Goal: Find specific page/section: Find specific page/section

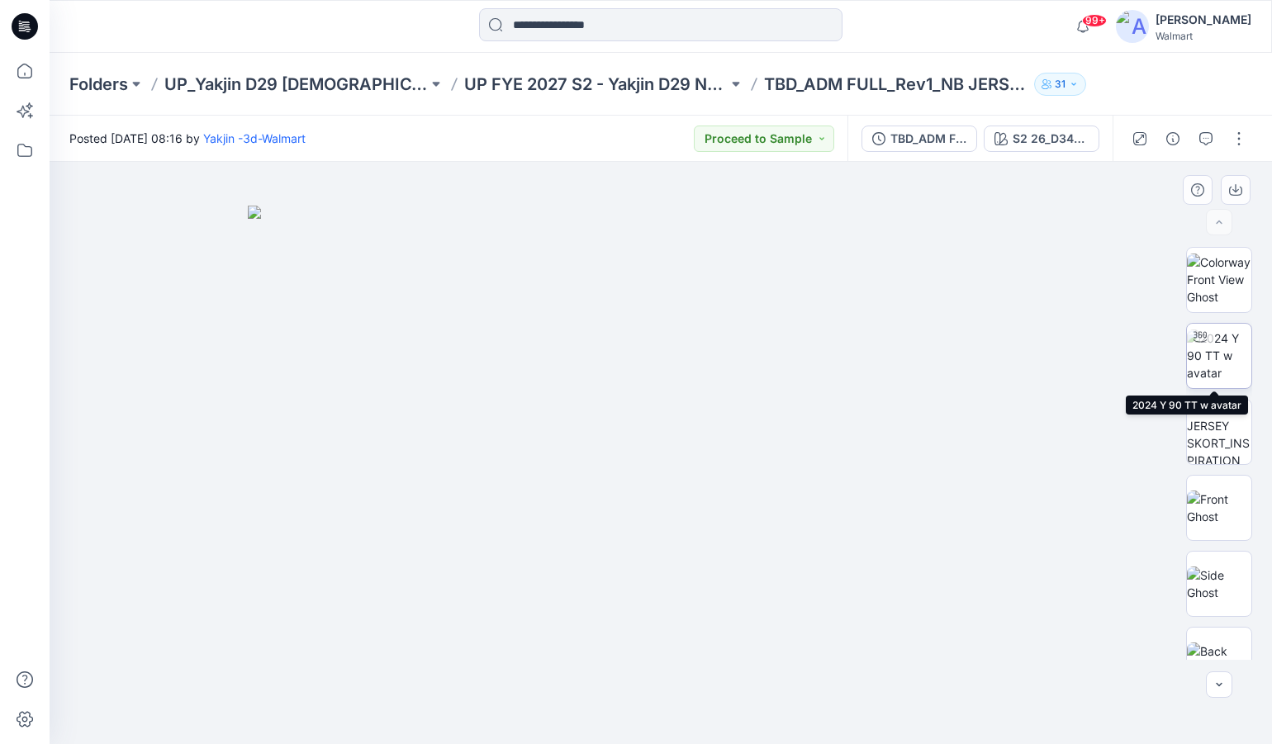
click at [1227, 363] on img at bounding box center [1219, 356] width 64 height 52
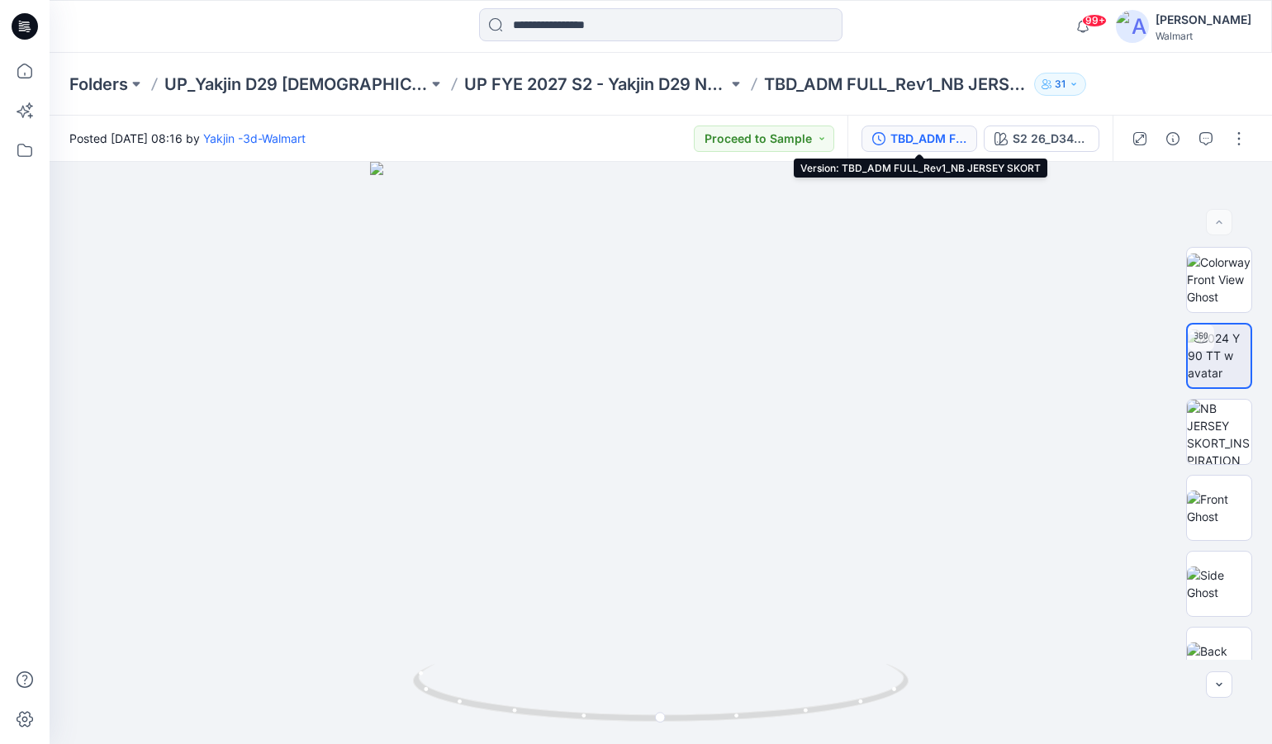
click at [943, 135] on div "TBD_ADM FULL_Rev1_NB JERSEY SKORT" at bounding box center [929, 139] width 76 height 18
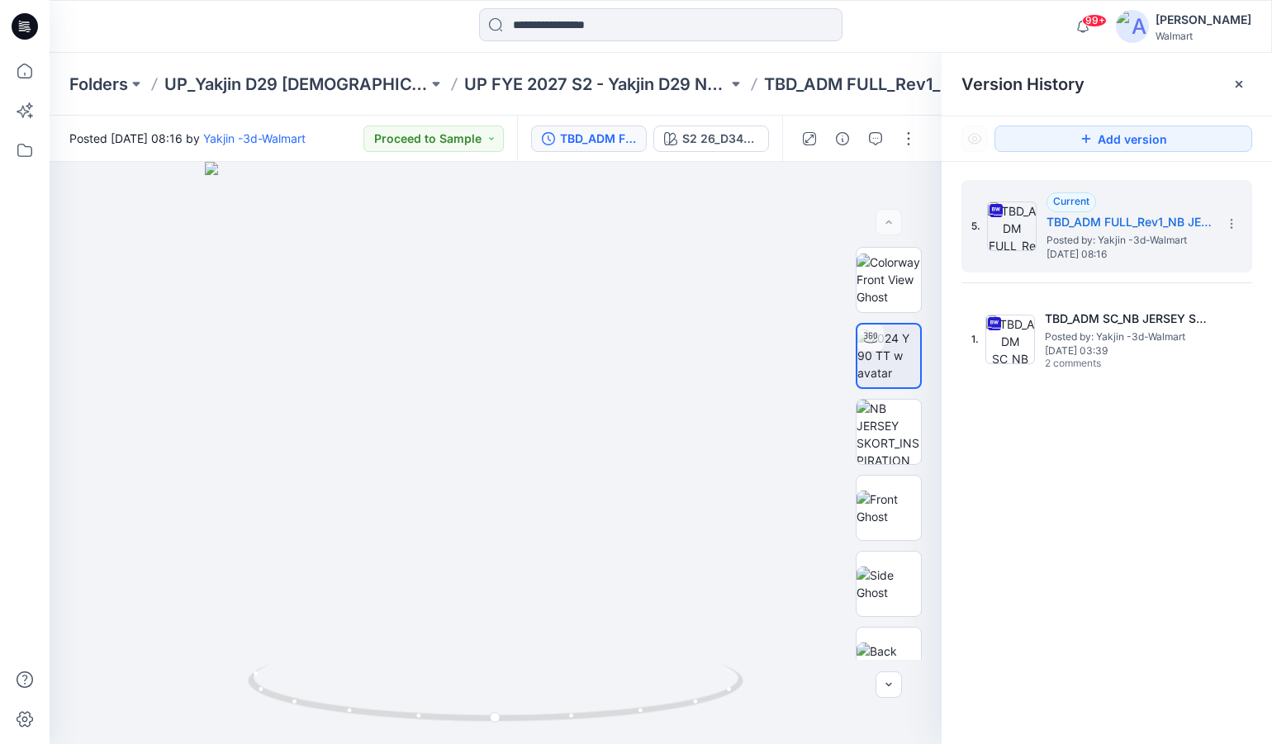
click at [901, 29] on div at bounding box center [660, 26] width 611 height 36
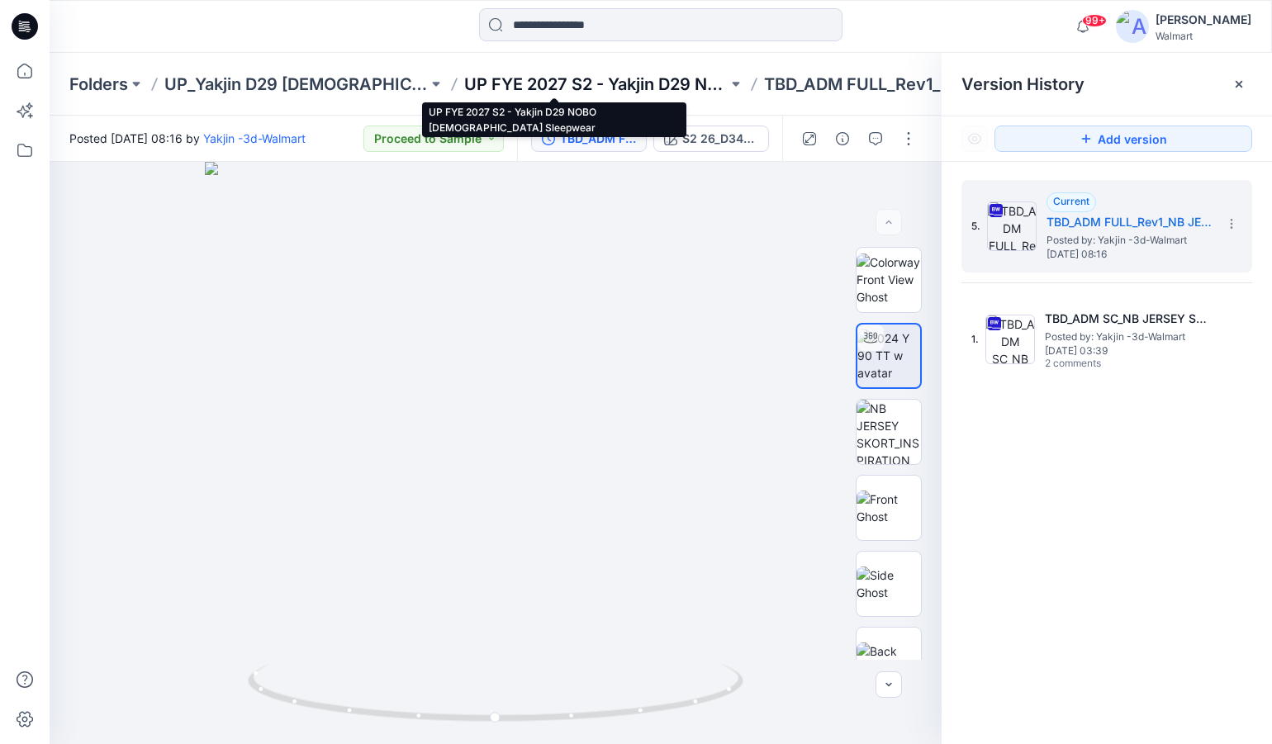
click at [595, 83] on p "UP FYE 2027 S2 - Yakjin D29 NOBO [DEMOGRAPHIC_DATA] Sleepwear" at bounding box center [596, 84] width 264 height 23
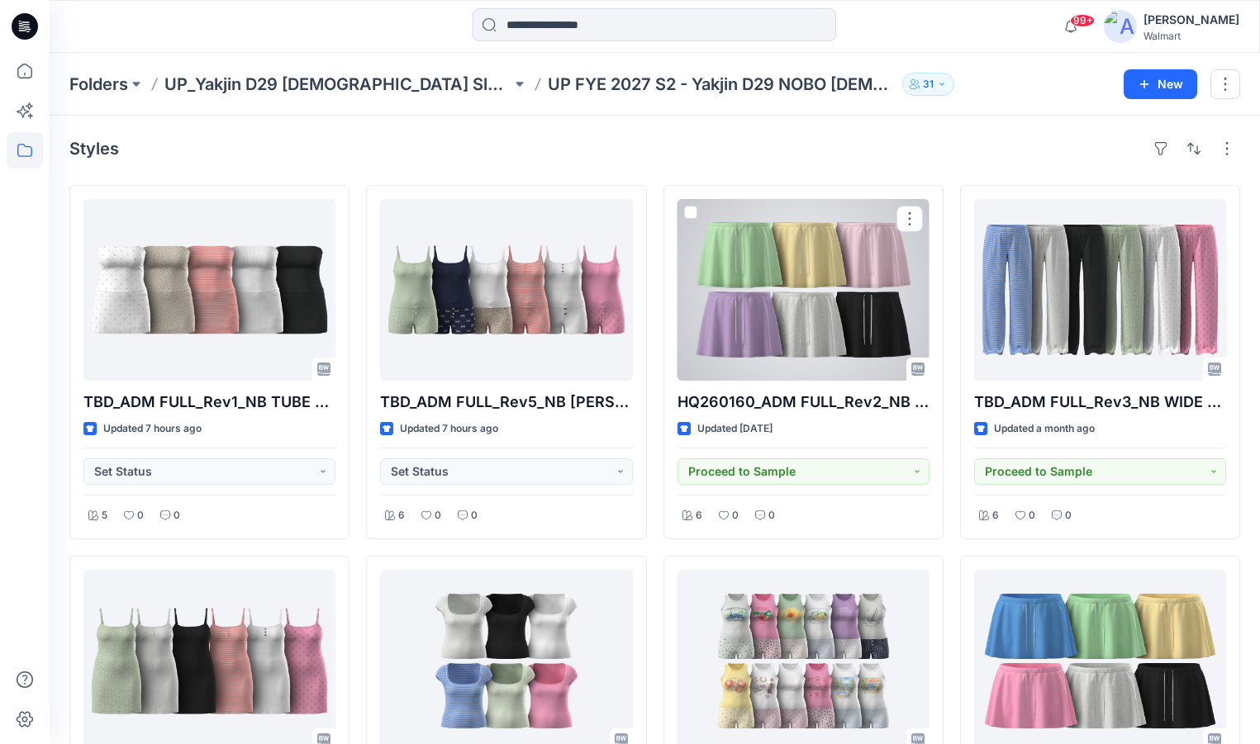
click at [858, 261] on div at bounding box center [803, 290] width 252 height 182
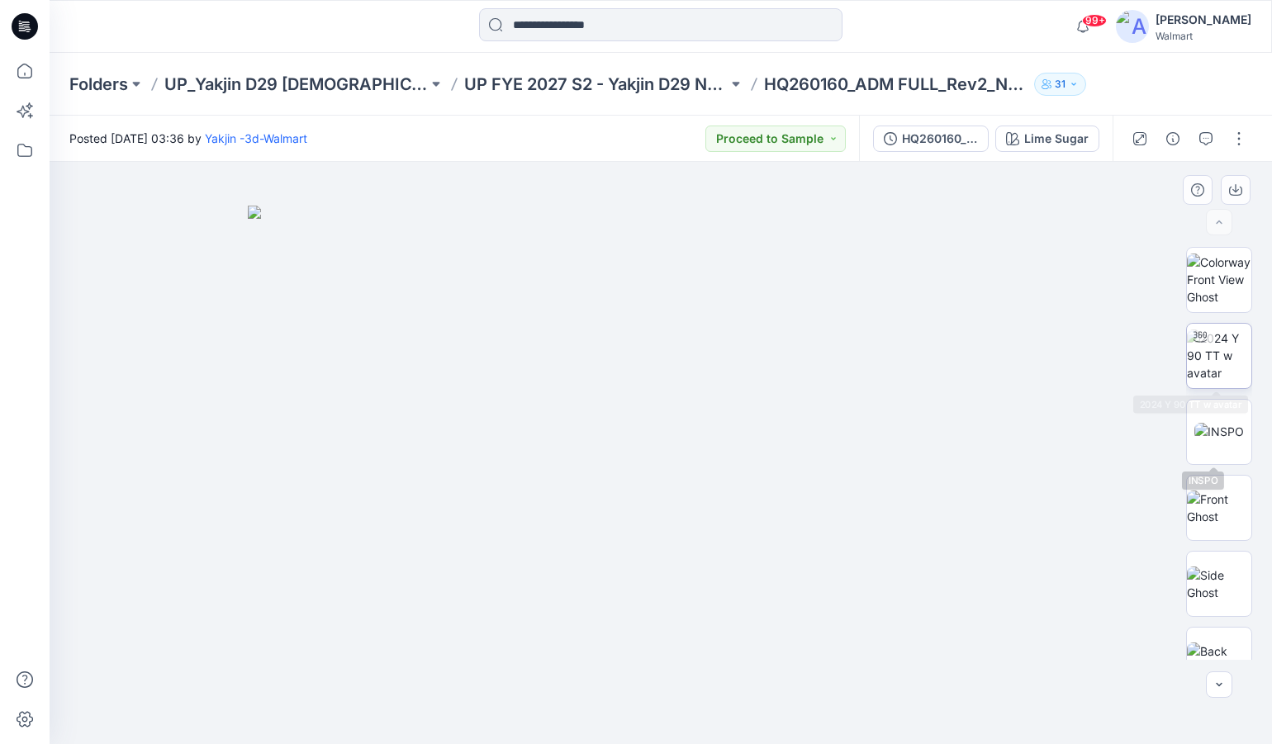
click at [1221, 373] on img at bounding box center [1219, 356] width 64 height 52
click at [246, 340] on div at bounding box center [661, 453] width 1223 height 582
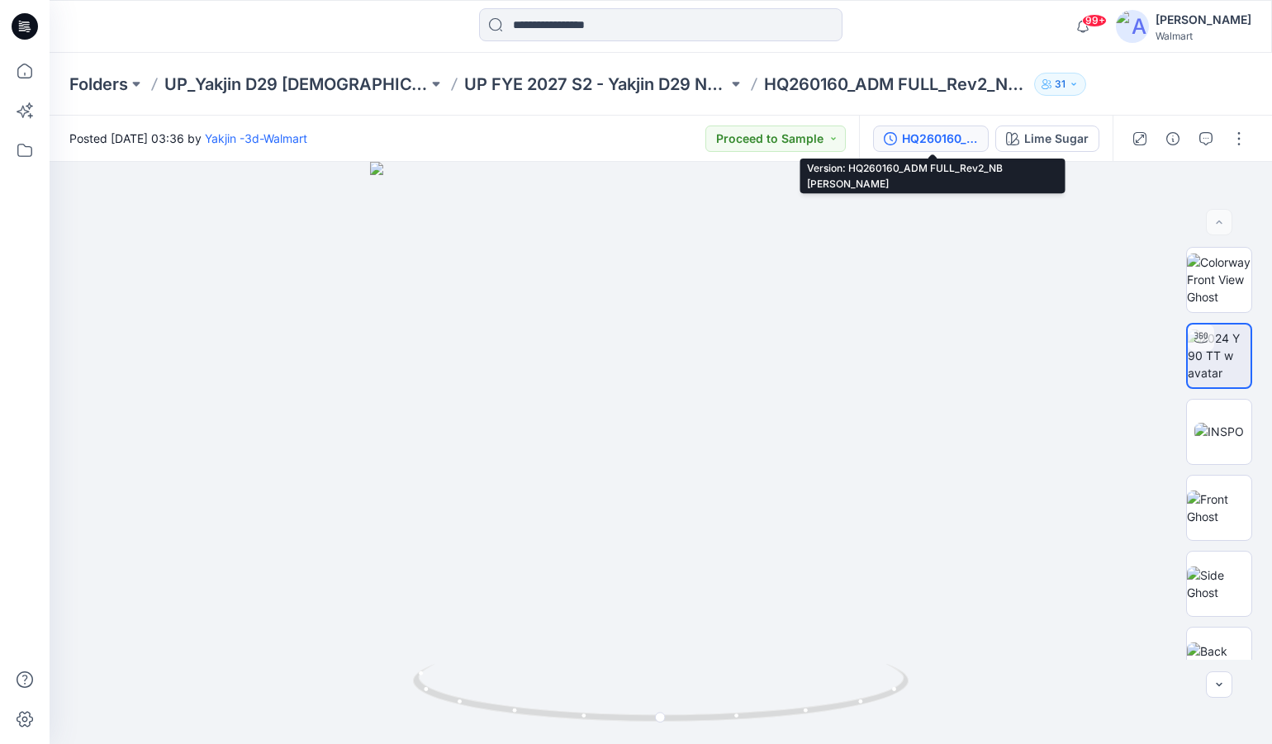
click at [945, 140] on div "HQ260160_ADM FULL_Rev2_NB [PERSON_NAME]" at bounding box center [940, 139] width 76 height 18
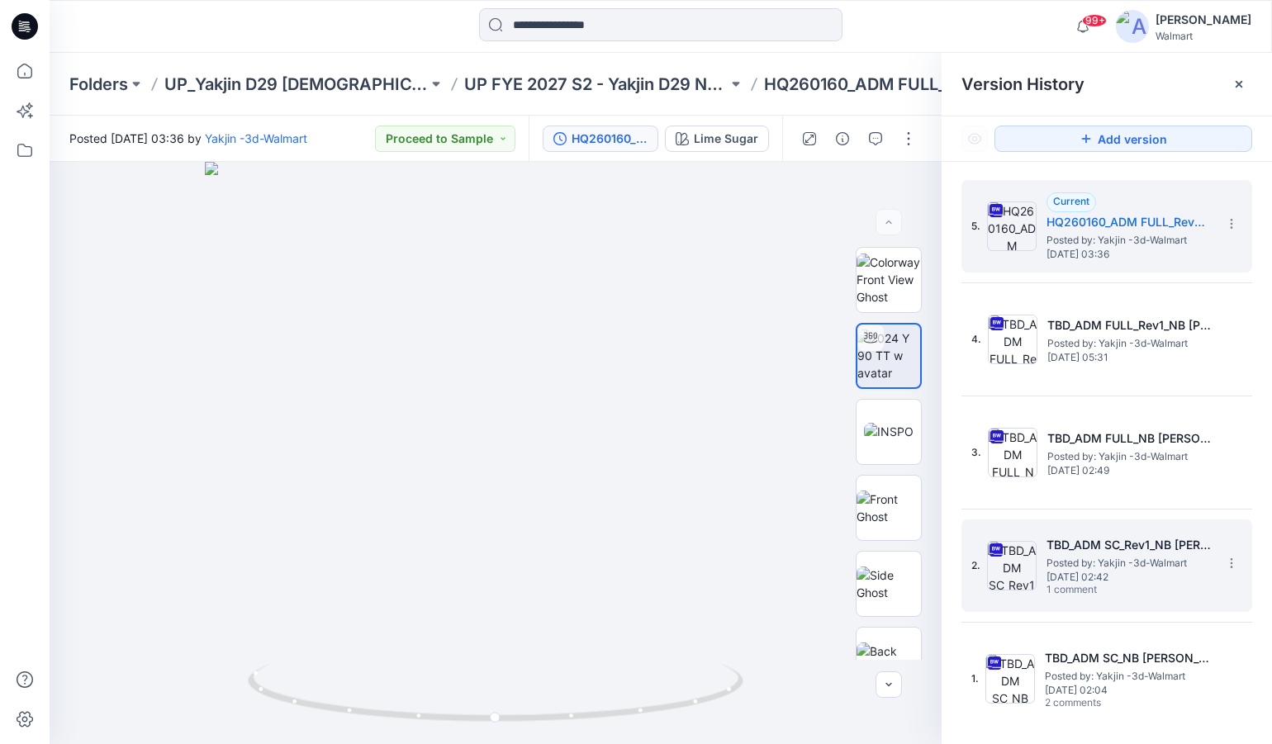
click at [1113, 563] on span "Posted by: Yakjin -3d-Walmart" at bounding box center [1129, 563] width 165 height 17
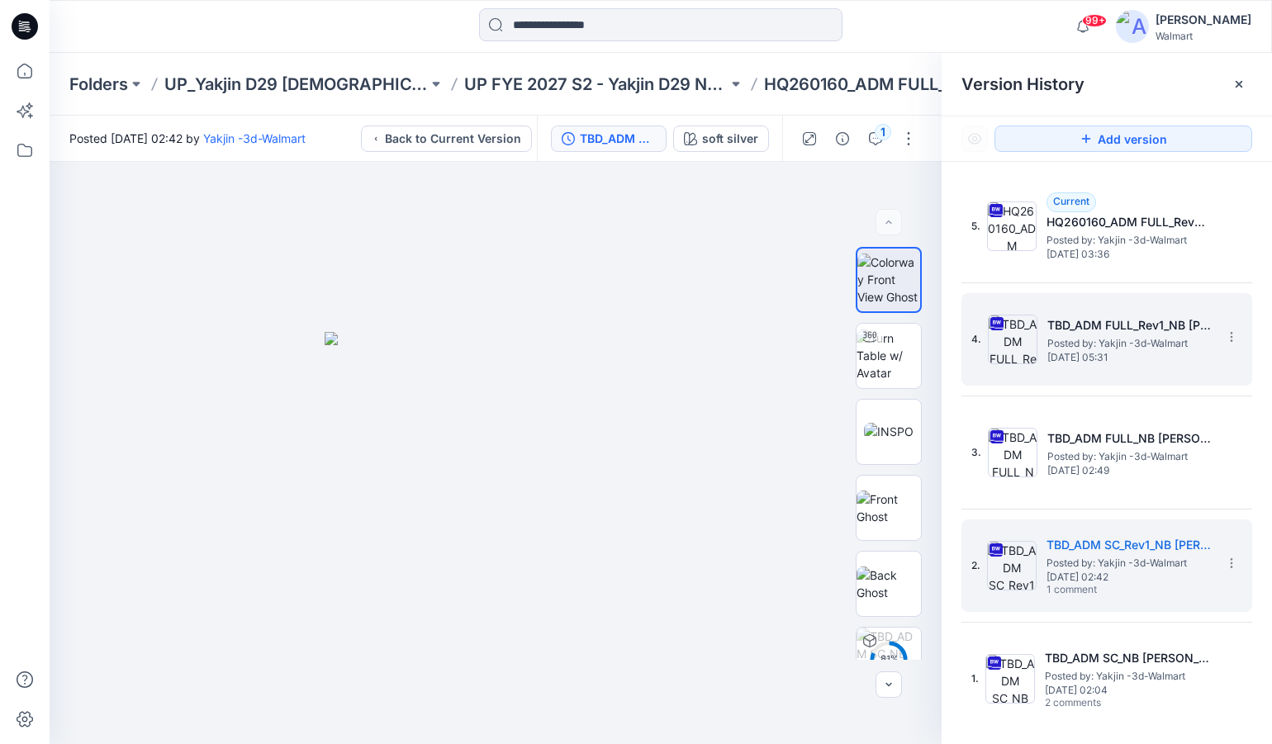
click at [1119, 340] on span "Posted by: Yakjin -3d-Walmart" at bounding box center [1130, 343] width 165 height 17
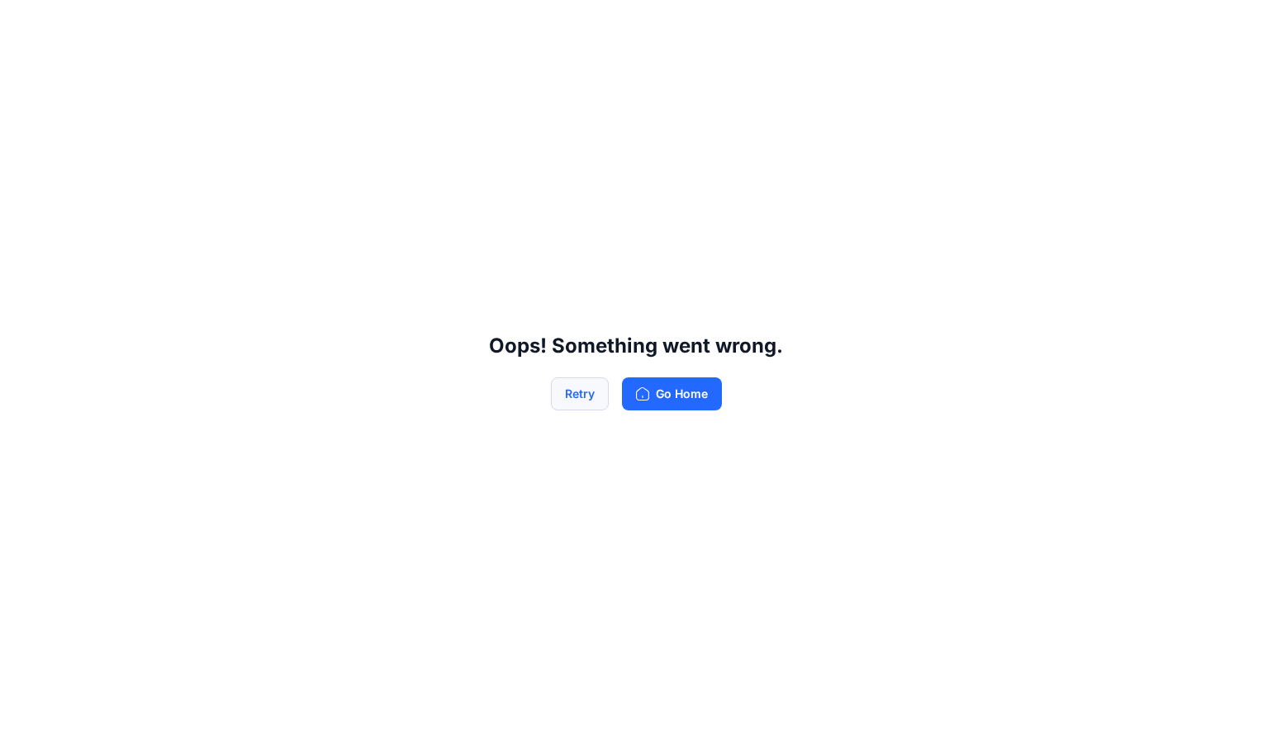
click at [582, 391] on button "Retry" at bounding box center [580, 394] width 58 height 33
click at [693, 394] on button "Go Home" at bounding box center [672, 394] width 100 height 33
click at [567, 408] on button "Retry" at bounding box center [580, 394] width 58 height 33
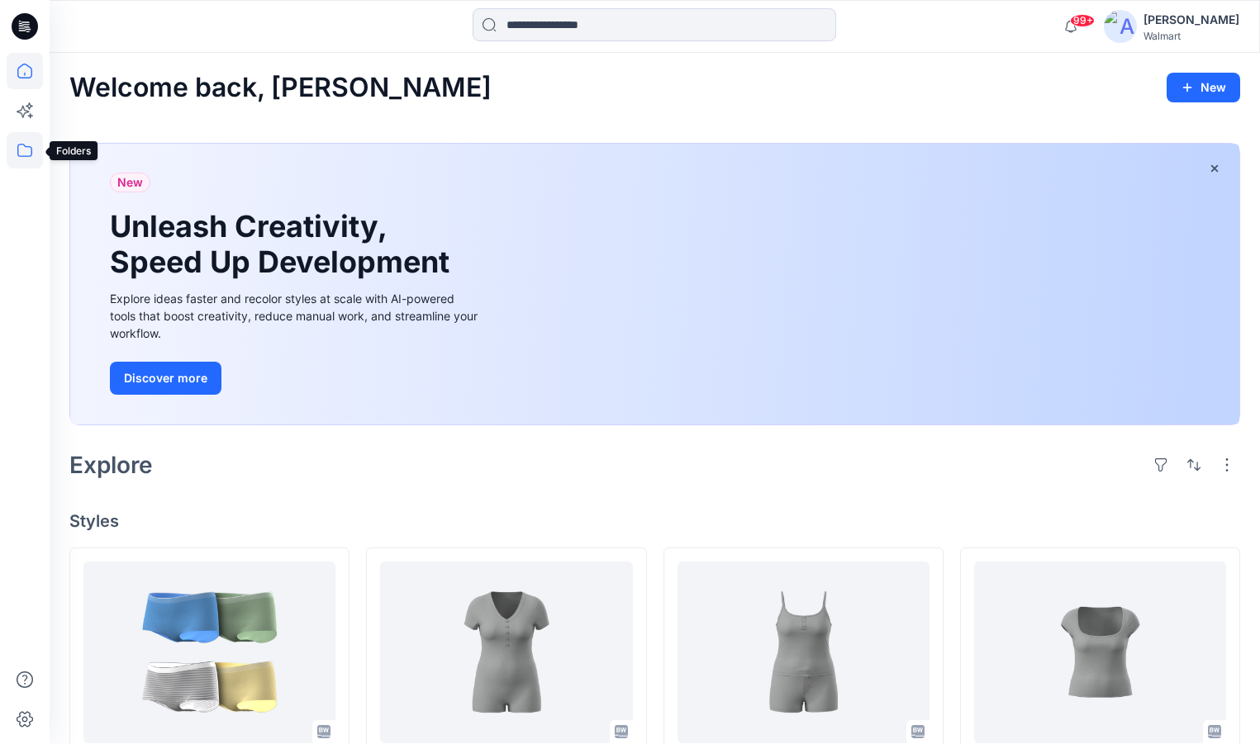
click at [20, 150] on icon at bounding box center [25, 150] width 36 height 36
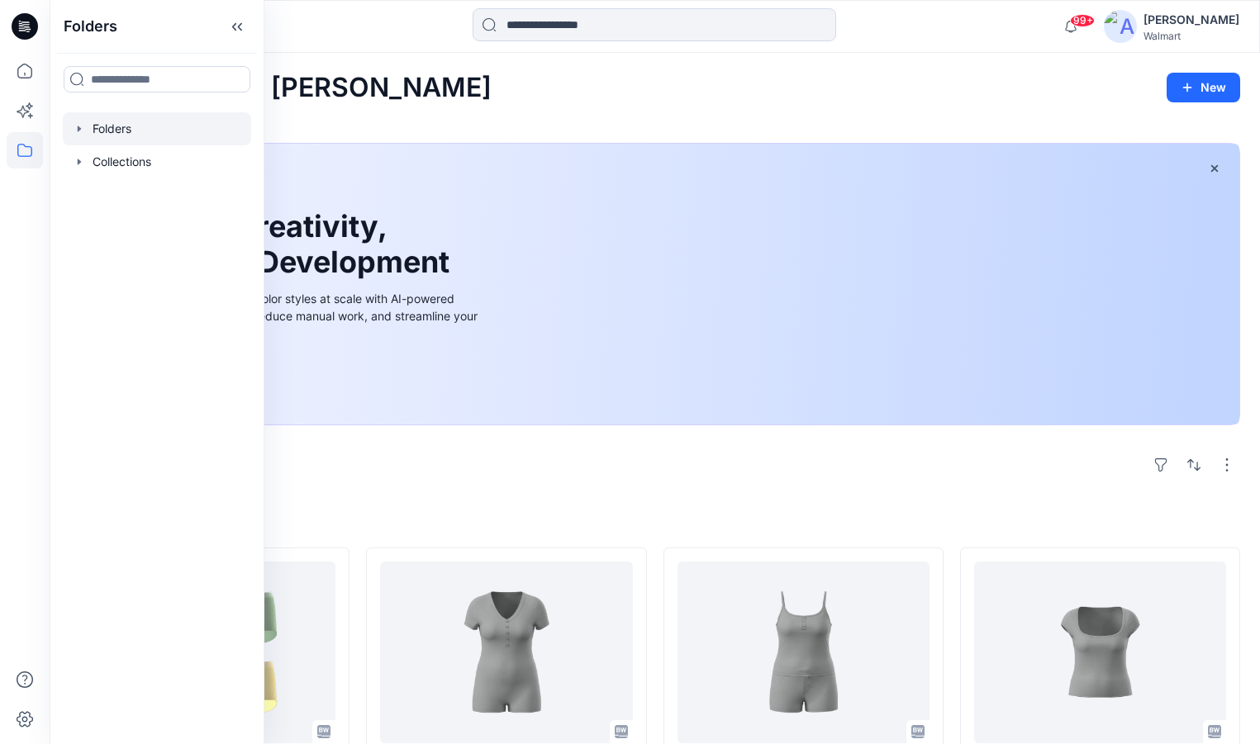
click at [83, 129] on icon "button" at bounding box center [79, 128] width 13 height 13
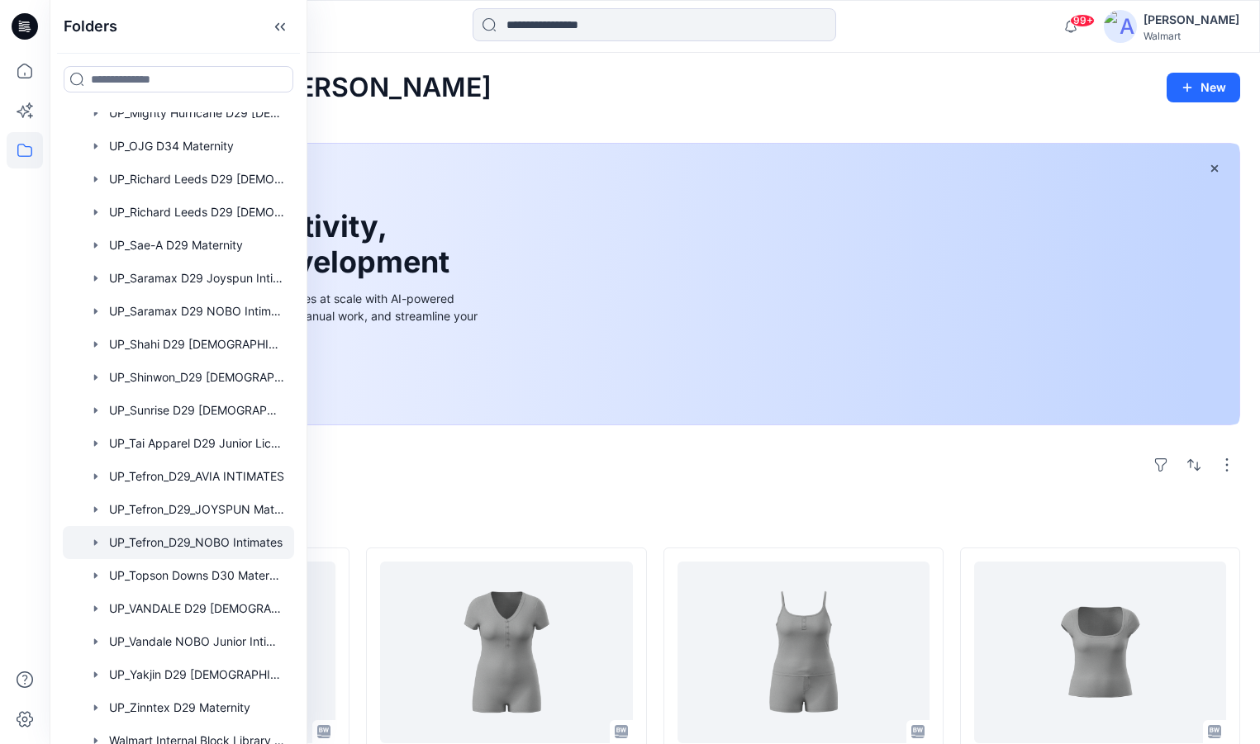
scroll to position [1354, 0]
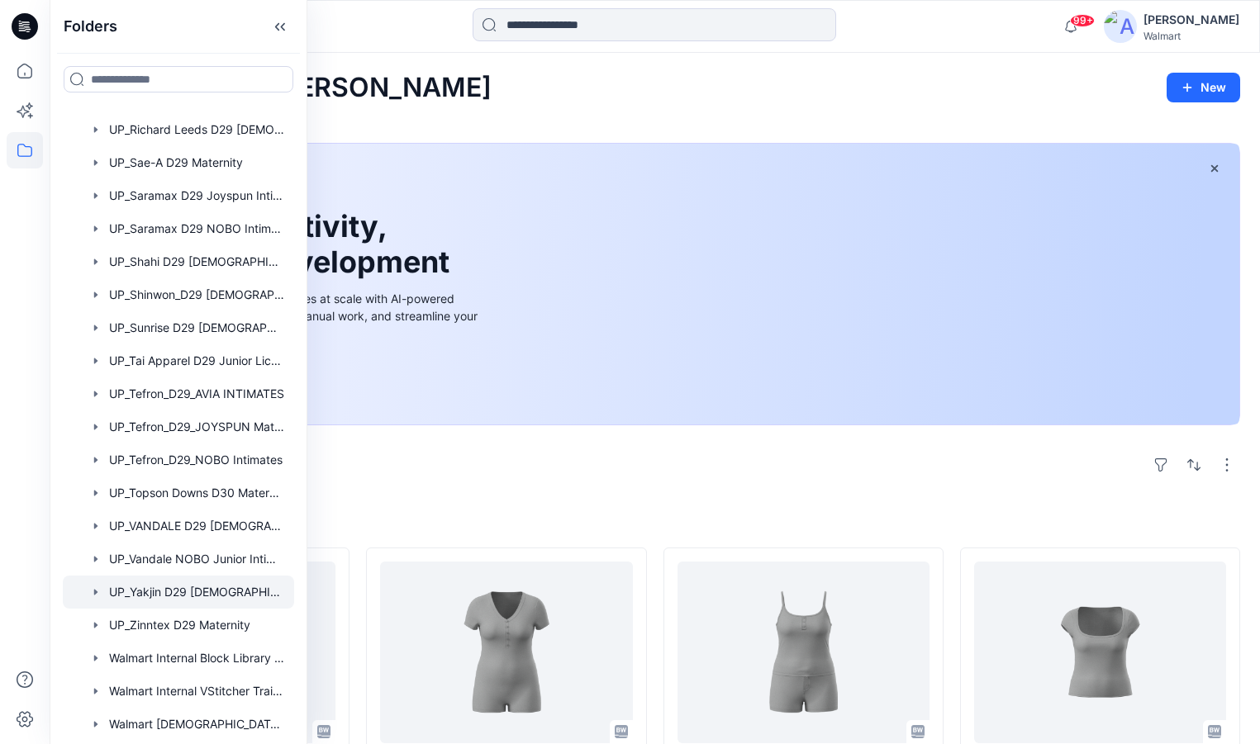
click at [179, 592] on div at bounding box center [178, 592] width 231 height 33
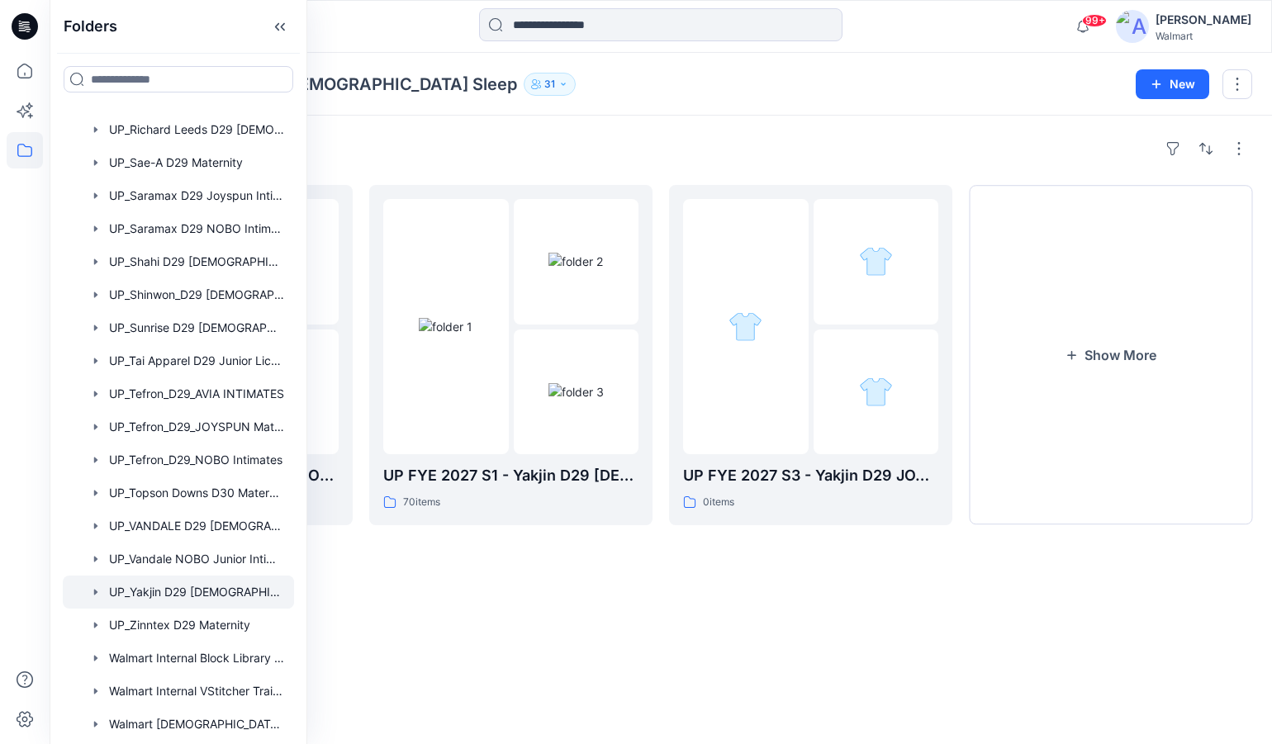
click at [758, 100] on div "Folders UP_Yakjin D29 [DEMOGRAPHIC_DATA] Sleep 31 New" at bounding box center [661, 84] width 1223 height 63
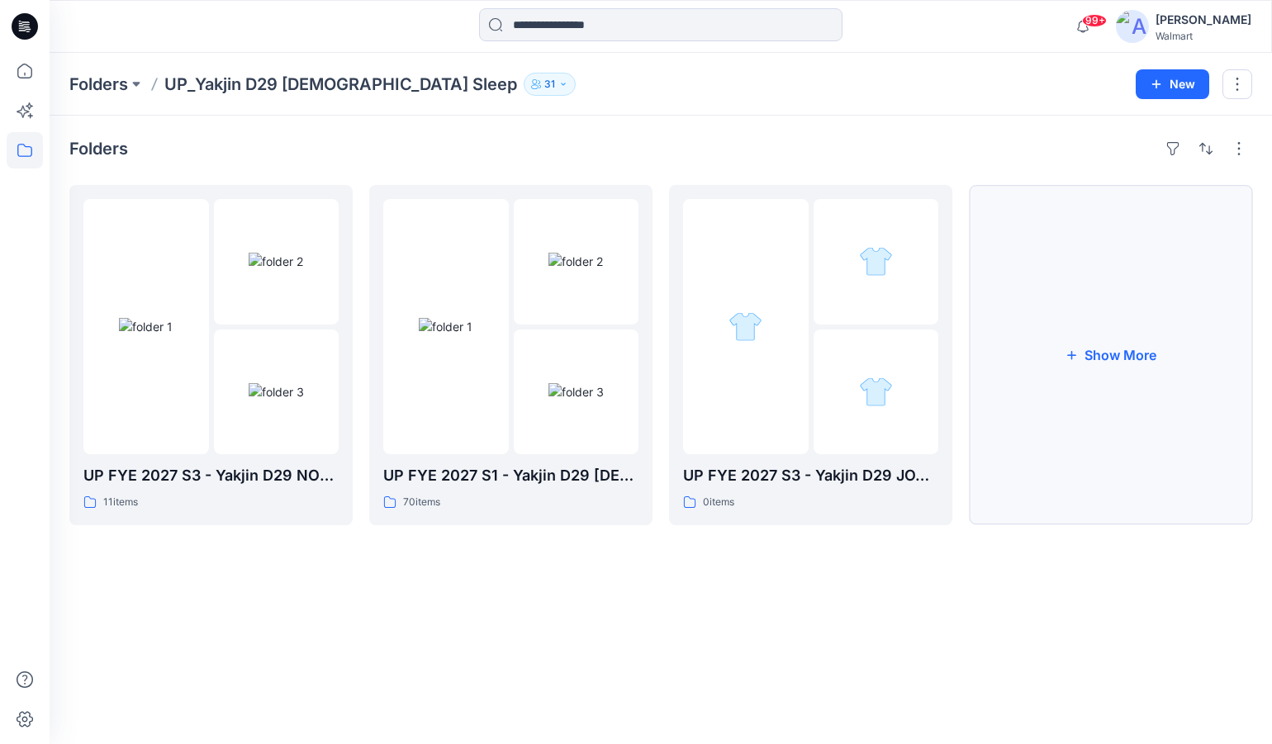
click at [1128, 360] on button "Show More" at bounding box center [1110, 355] width 283 height 340
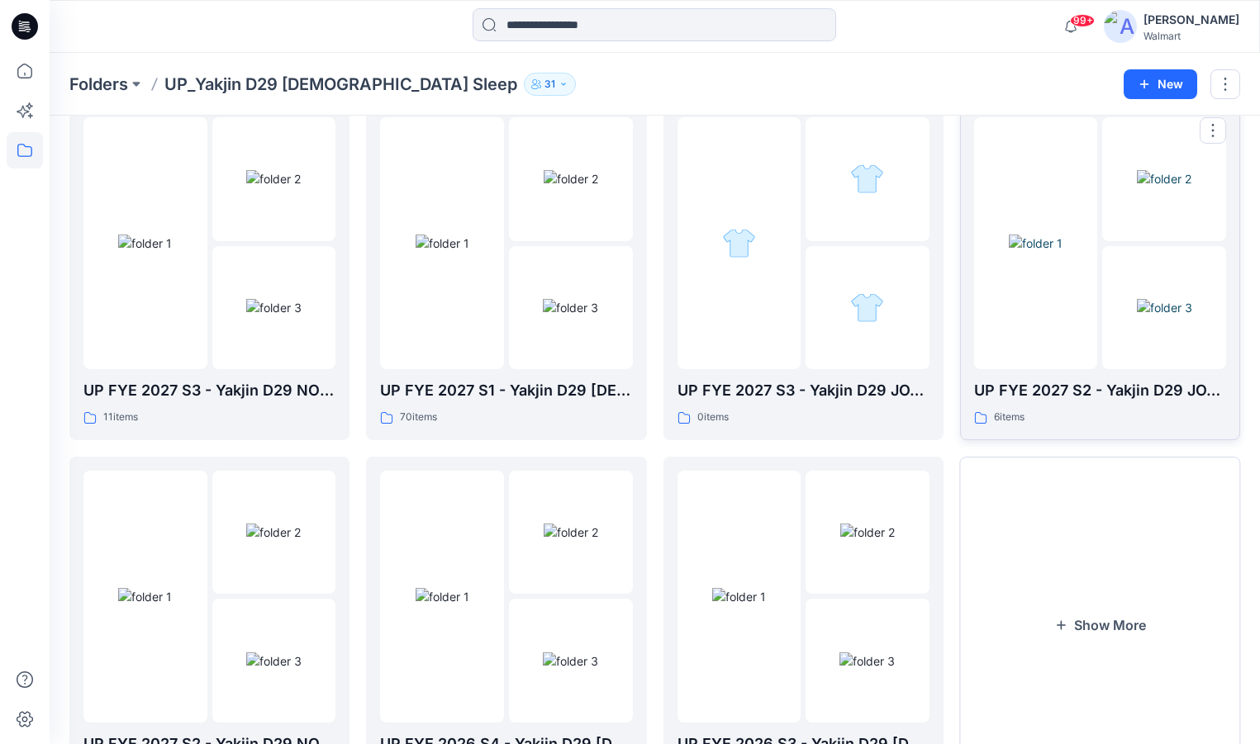
scroll to position [83, 0]
click at [159, 605] on img at bounding box center [145, 595] width 54 height 17
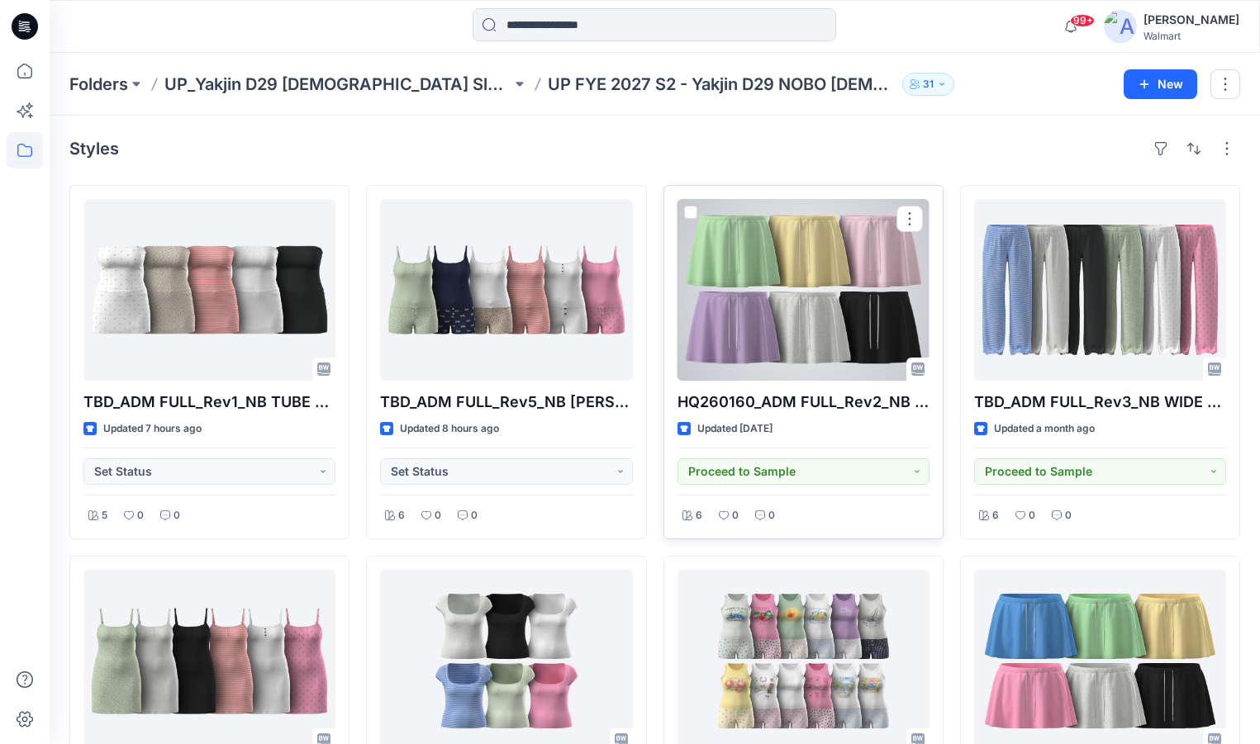
click at [754, 321] on div at bounding box center [803, 290] width 252 height 182
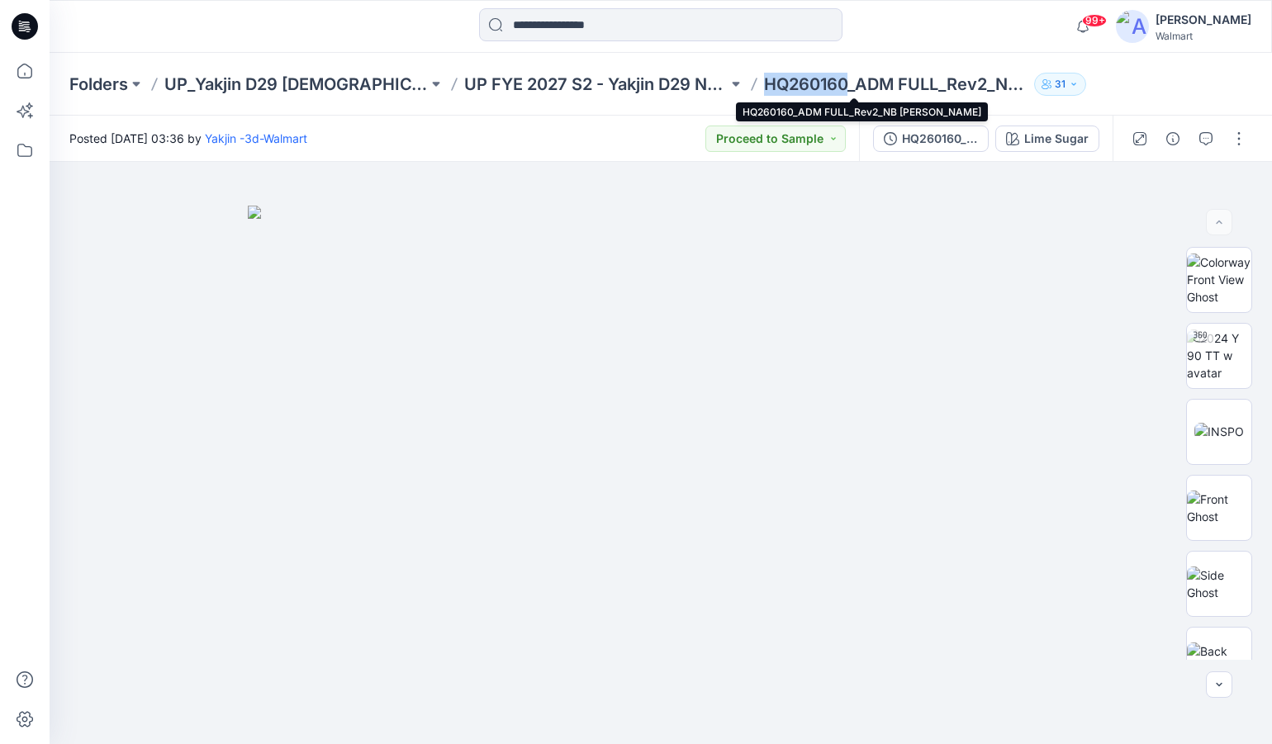
drag, startPoint x: 805, startPoint y: 84, endPoint x: 722, endPoint y: 90, distance: 82.8
click at [764, 90] on p "HQ260160_ADM FULL_Rev2_NB [PERSON_NAME]" at bounding box center [896, 84] width 264 height 23
copy p "HQ260160"
drag, startPoint x: 171, startPoint y: 255, endPoint x: 179, endPoint y: 253, distance: 8.6
click at [171, 255] on div at bounding box center [661, 453] width 1223 height 582
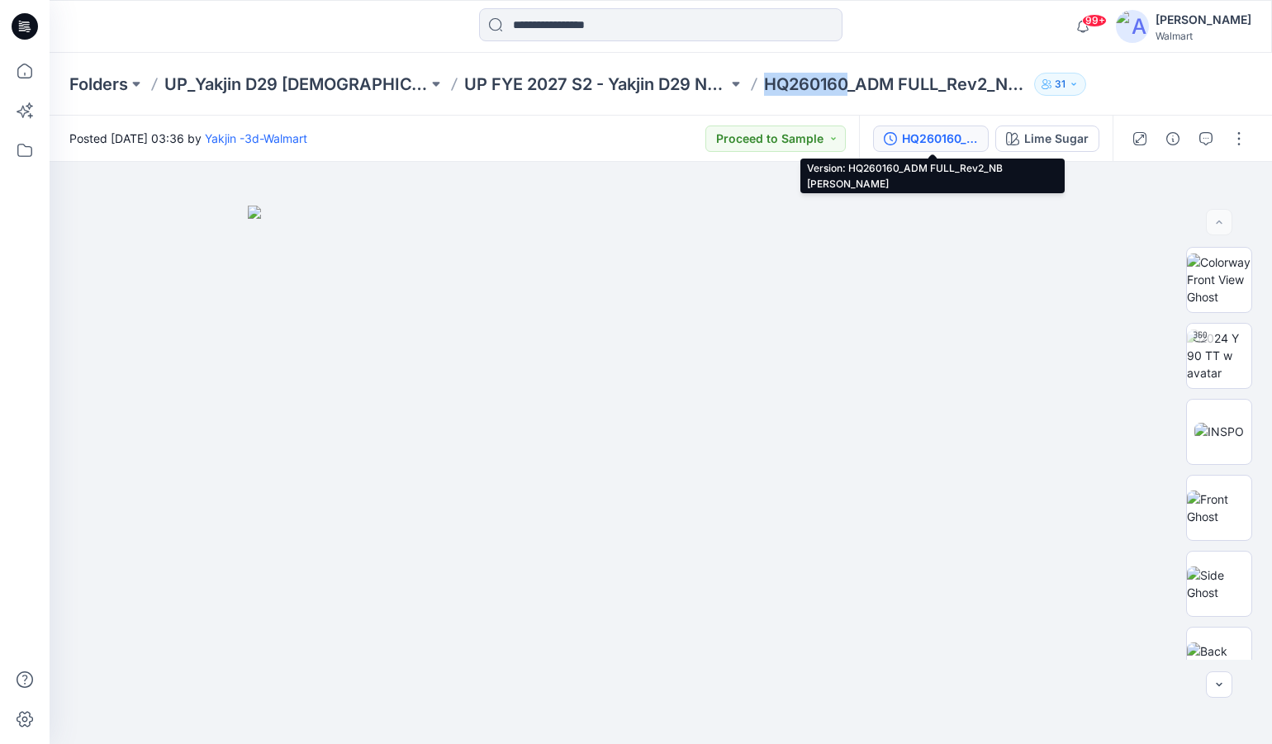
click at [951, 135] on div "HQ260160_ADM FULL_Rev2_NB [PERSON_NAME]" at bounding box center [940, 139] width 76 height 18
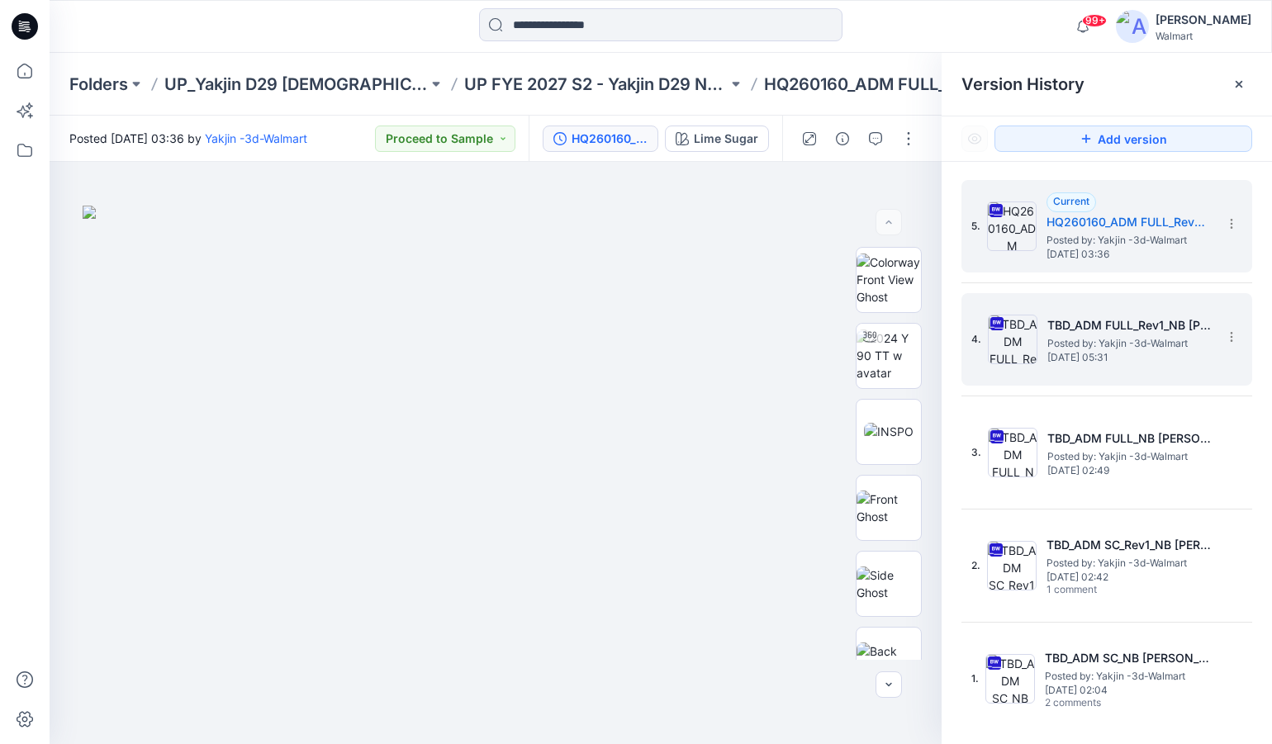
click at [1131, 330] on h5 "TBD_ADM FULL_Rev1_NB [PERSON_NAME] OPT1" at bounding box center [1130, 326] width 165 height 20
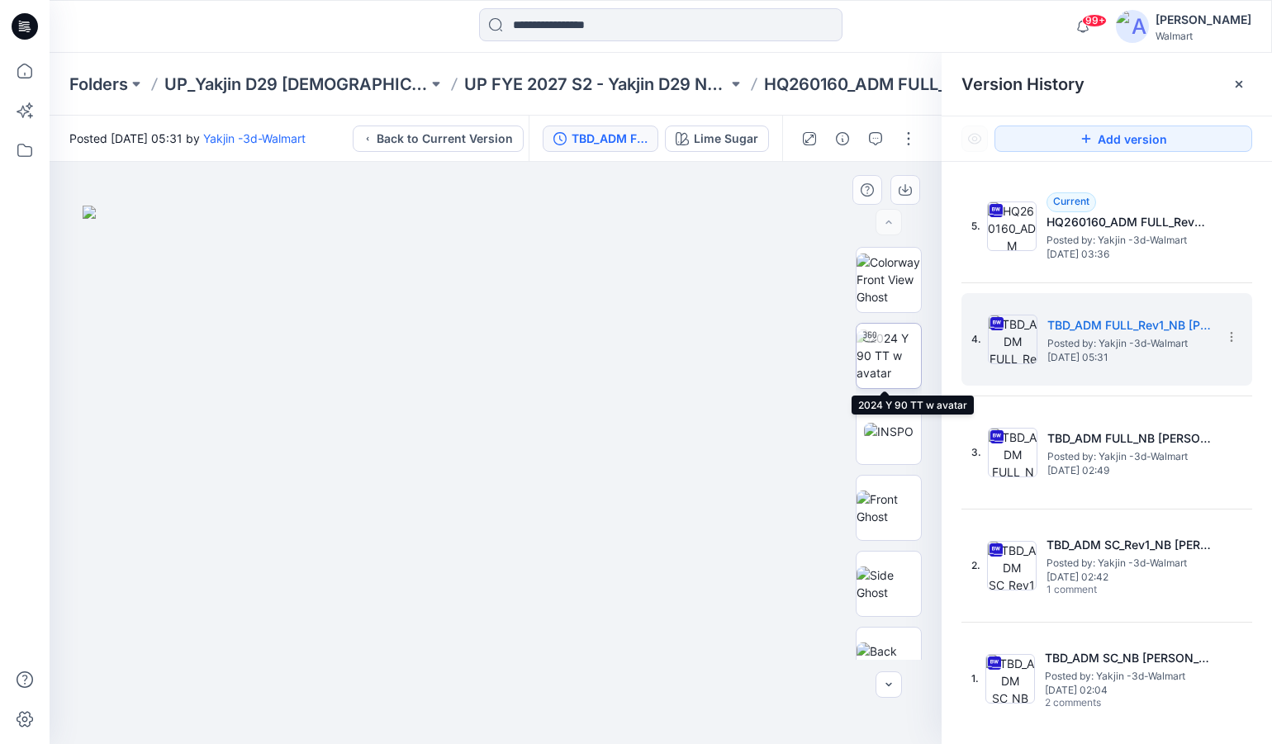
click at [897, 357] on img at bounding box center [889, 356] width 64 height 52
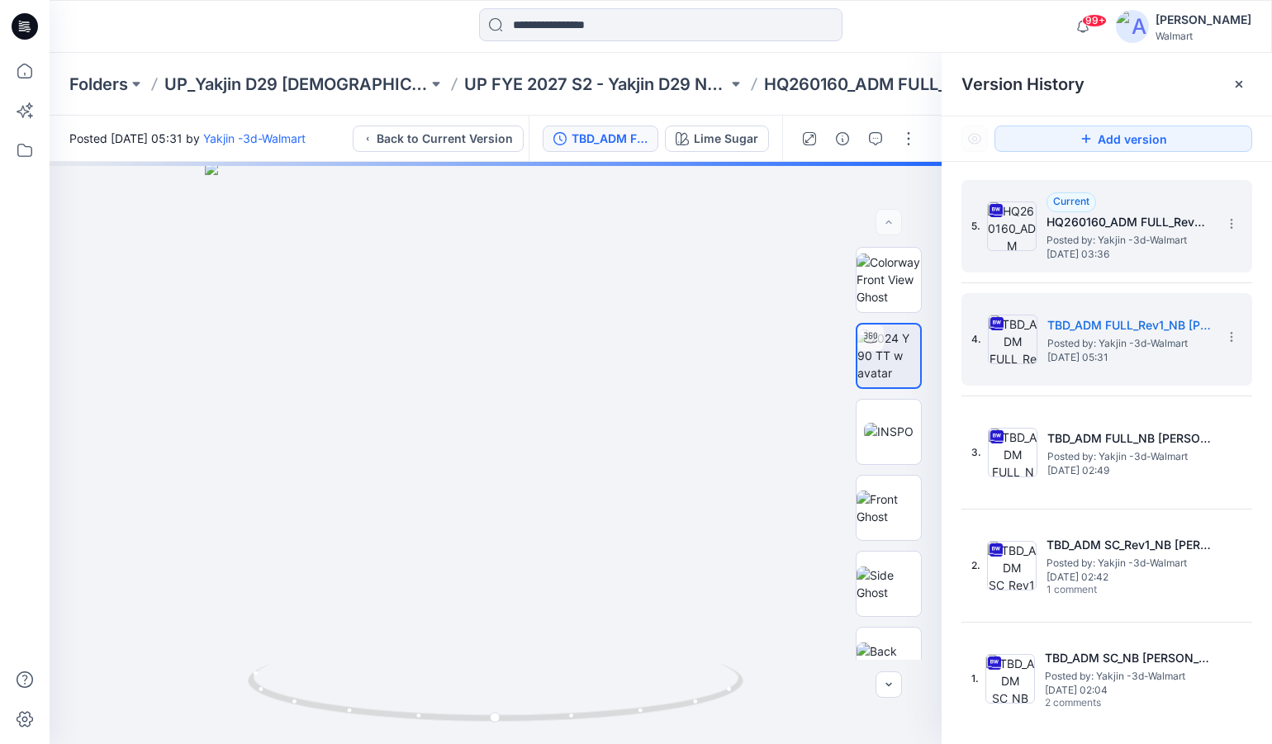
click at [1100, 244] on span "Posted by: Yakjin -3d-Walmart" at bounding box center [1129, 240] width 165 height 17
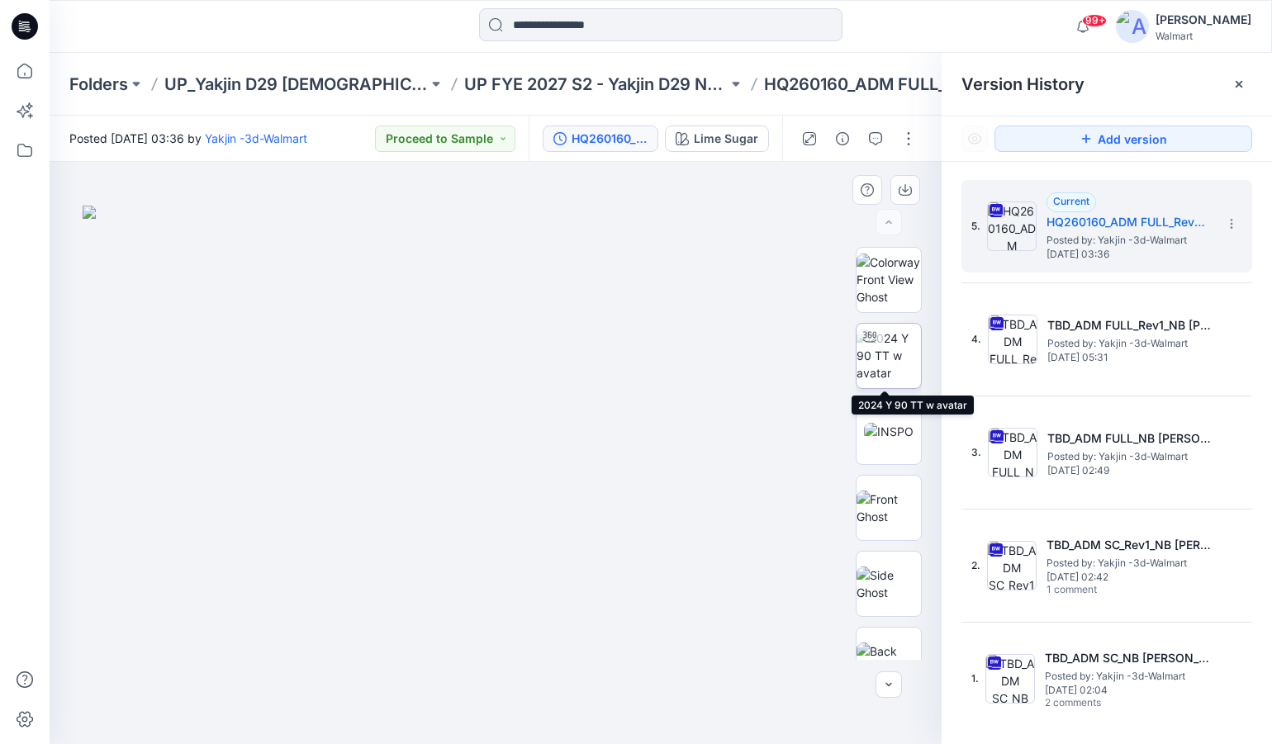
click at [883, 354] on img at bounding box center [889, 356] width 64 height 52
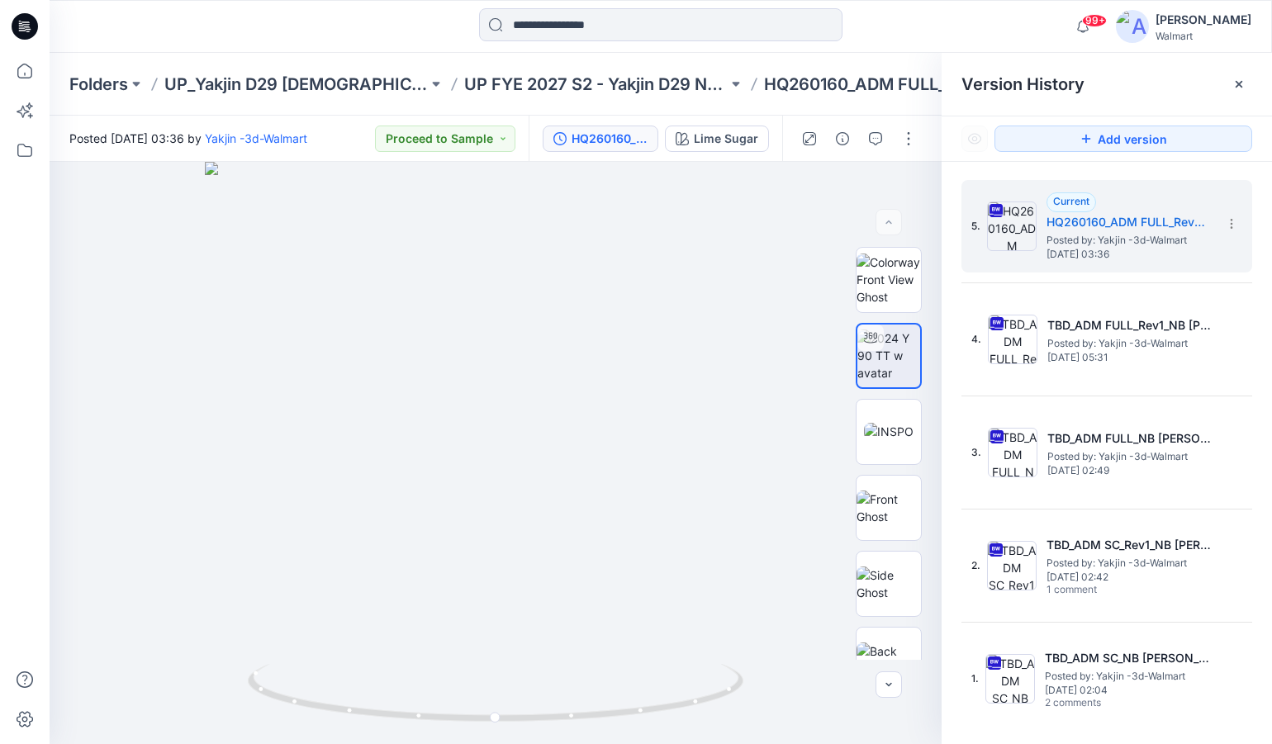
click at [985, 25] on div "99+ Notifications [PERSON_NAME] shared 1050_6005_NOBO_BOY SHORT_RIB_ADM_OPT1 in…" at bounding box center [661, 26] width 1222 height 36
